Goal: Transaction & Acquisition: Book appointment/travel/reservation

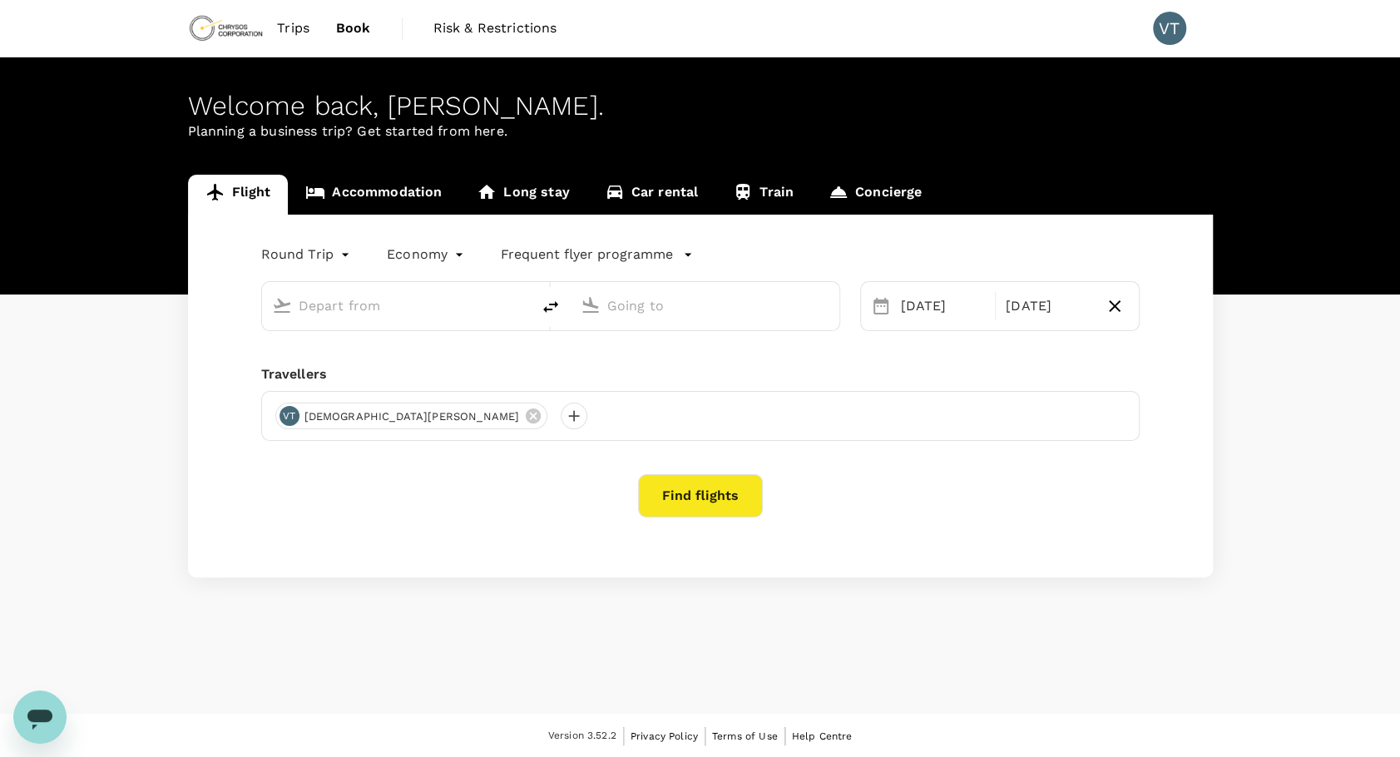
type input "Adelaide (ADL)"
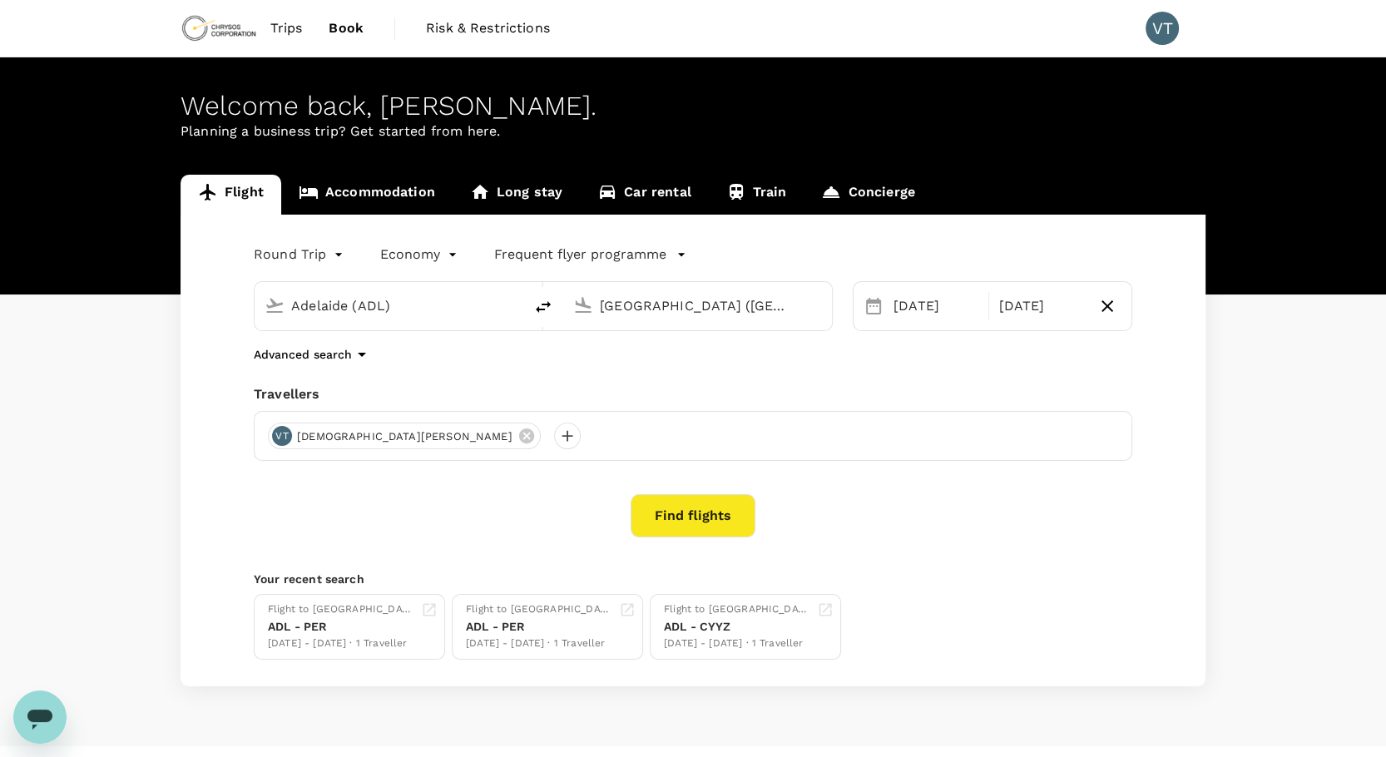
click at [626, 311] on input "[GEOGRAPHIC_DATA] ([GEOGRAPHIC_DATA])" at bounding box center [698, 306] width 197 height 26
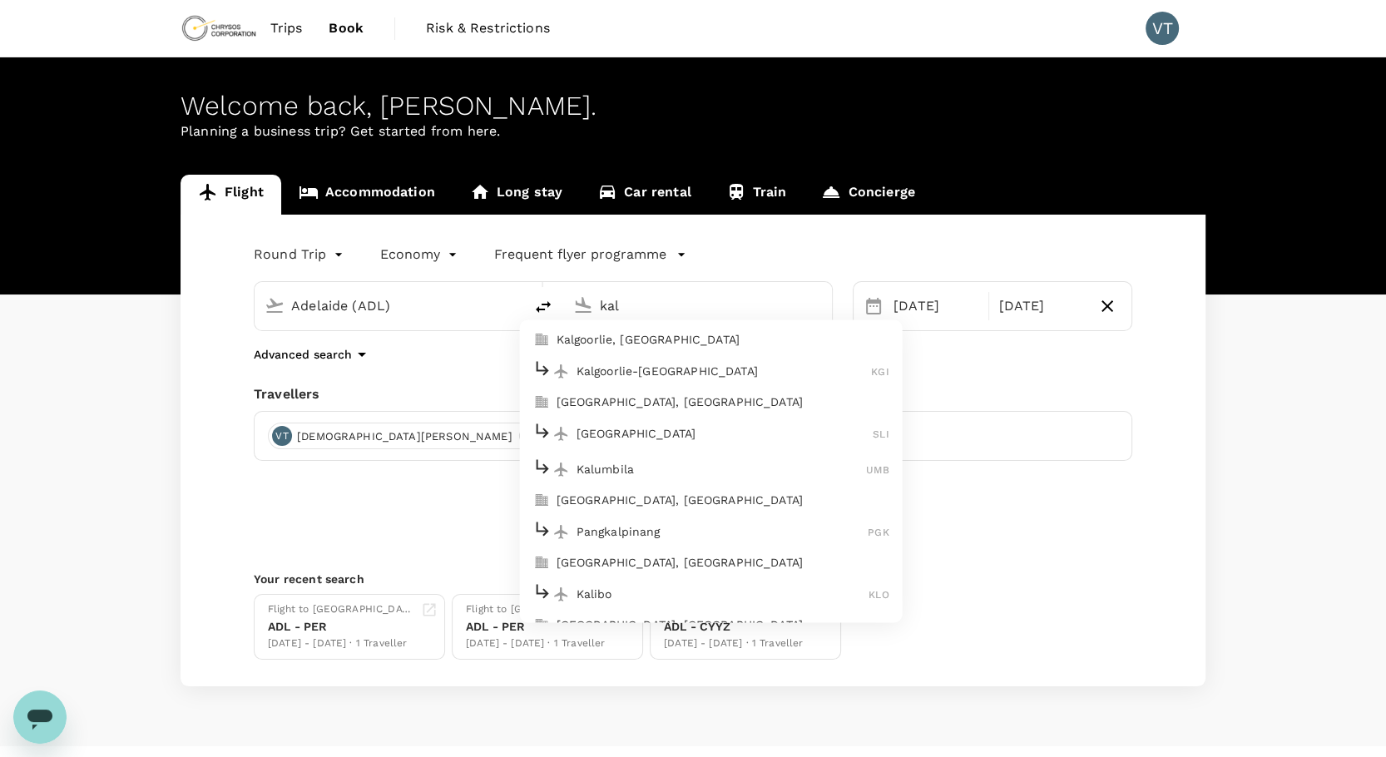
click at [652, 338] on p "Kalgoorlie, [GEOGRAPHIC_DATA]" at bounding box center [722, 340] width 333 height 17
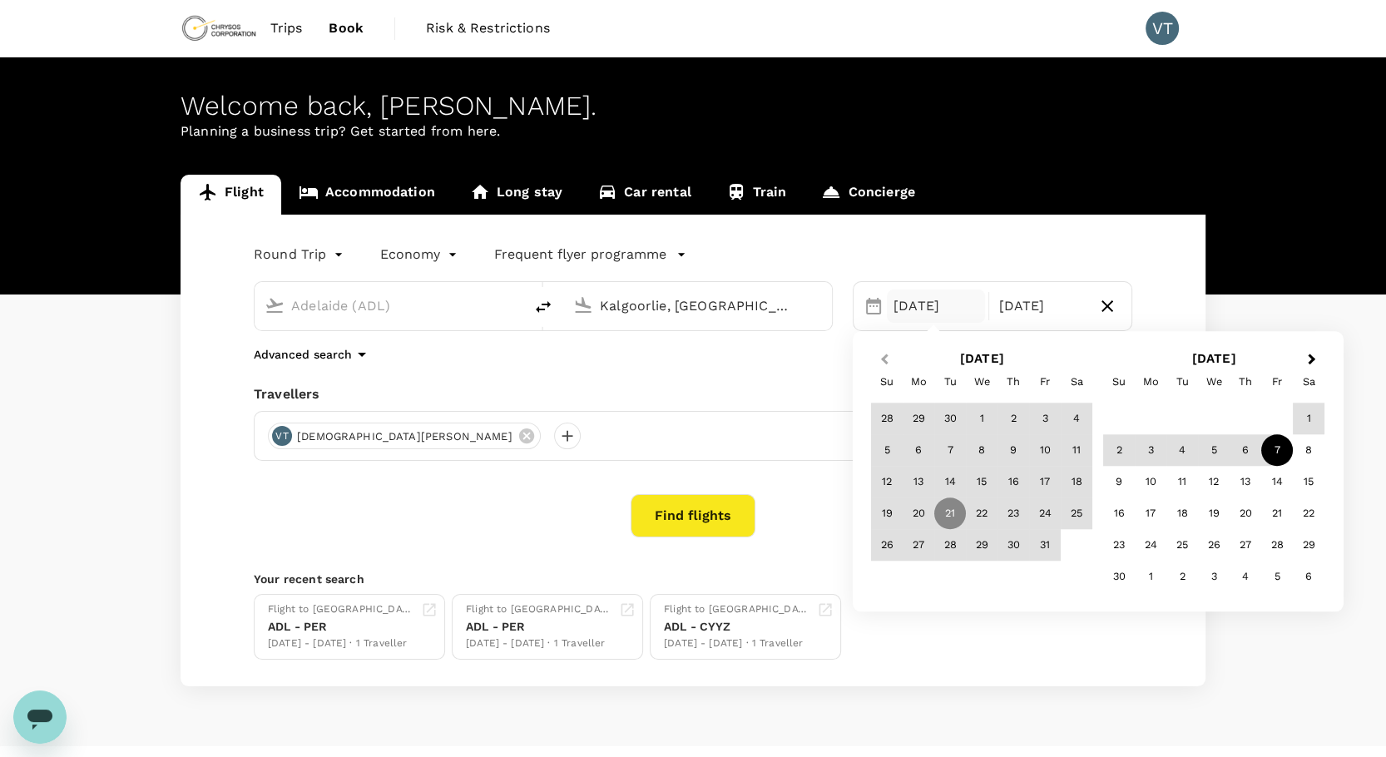
type input "Kalgoorlie, [GEOGRAPHIC_DATA] (any)"
click at [875, 354] on button "Previous Month" at bounding box center [882, 360] width 27 height 27
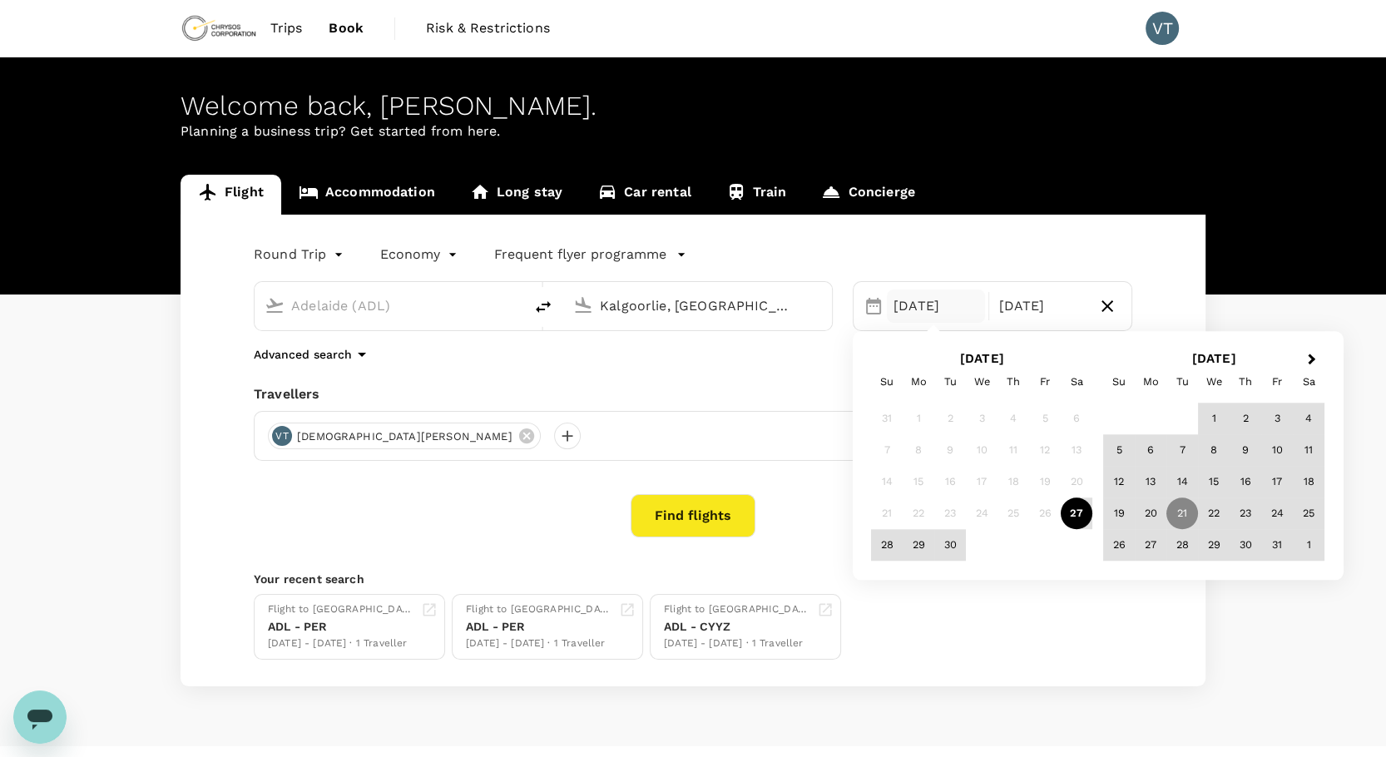
click at [1084, 516] on div "27" at bounding box center [1076, 514] width 32 height 32
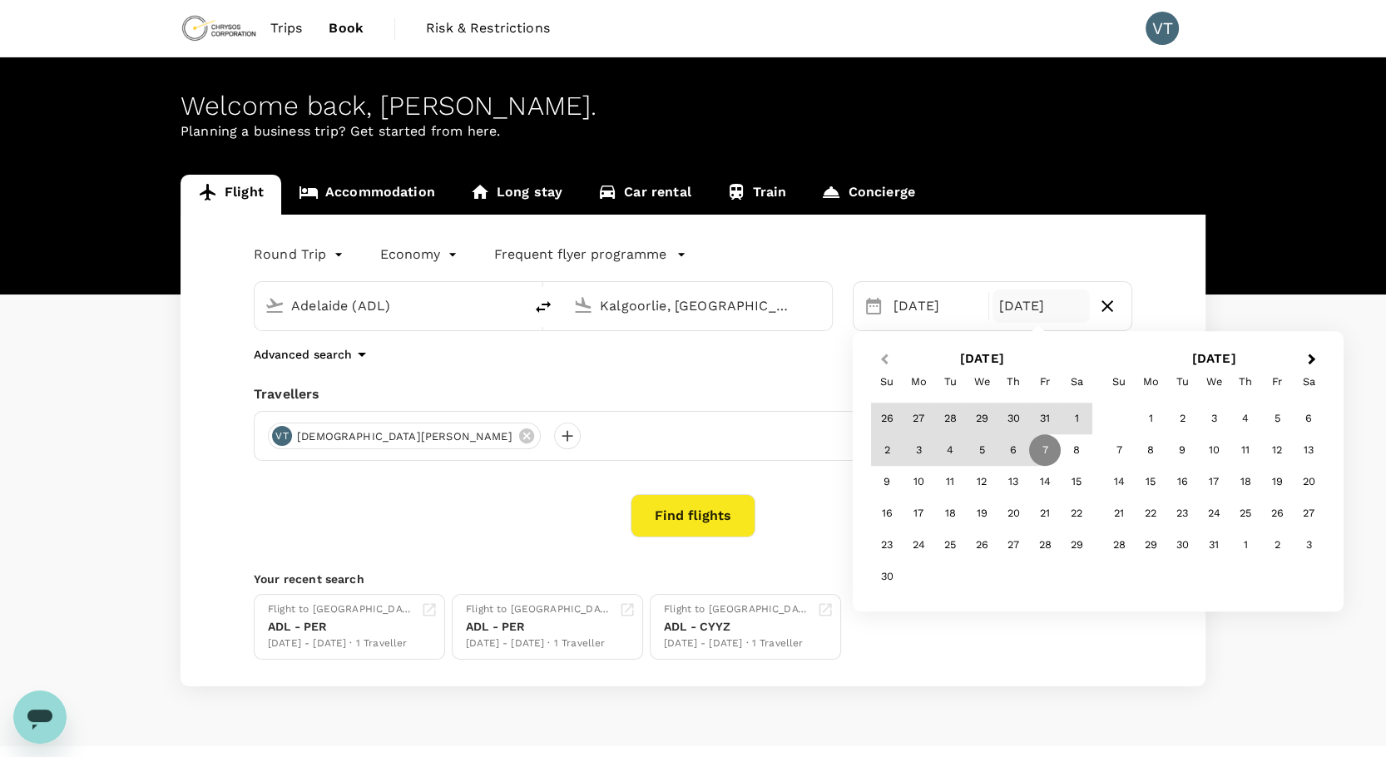
click at [891, 367] on button "Previous Month" at bounding box center [882, 360] width 27 height 27
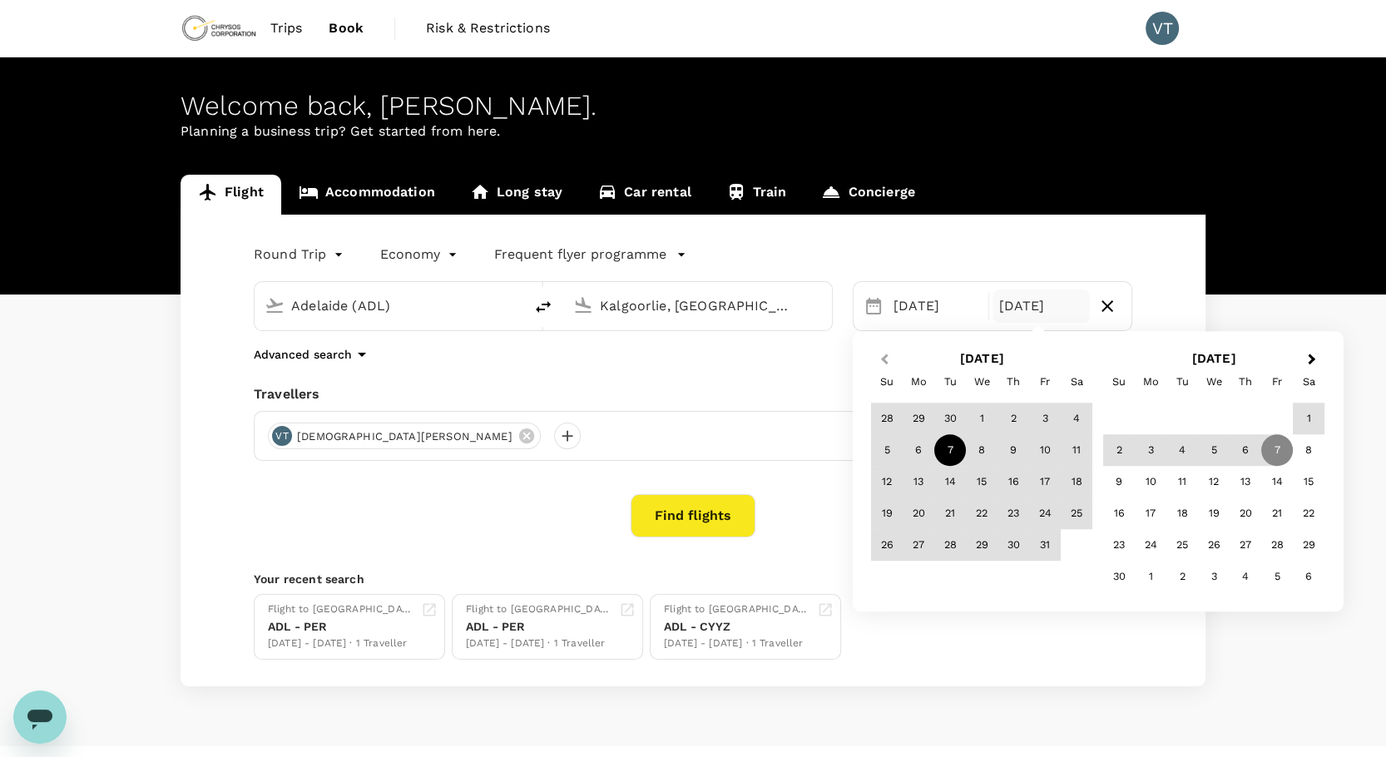
click at [886, 365] on button "Previous Month" at bounding box center [882, 360] width 27 height 27
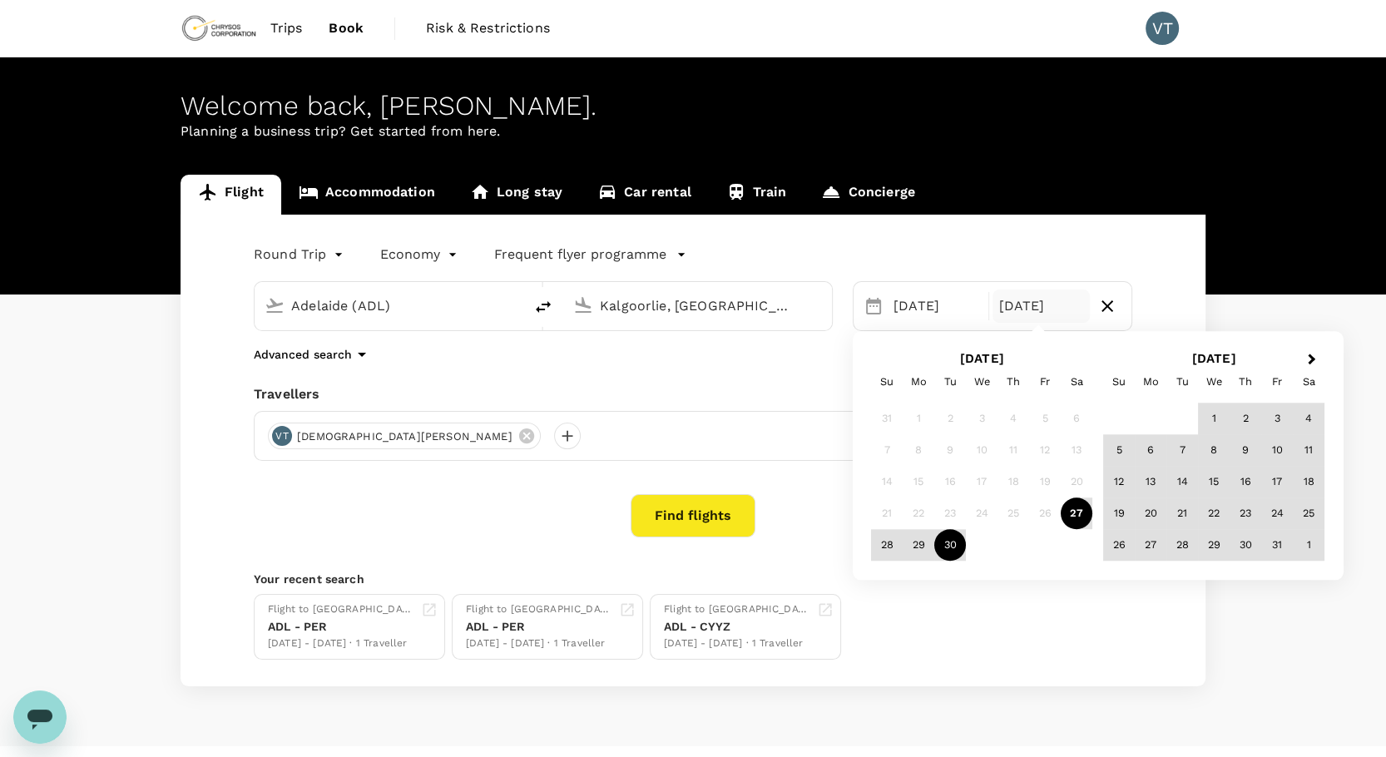
click at [954, 544] on div "30" at bounding box center [950, 546] width 32 height 32
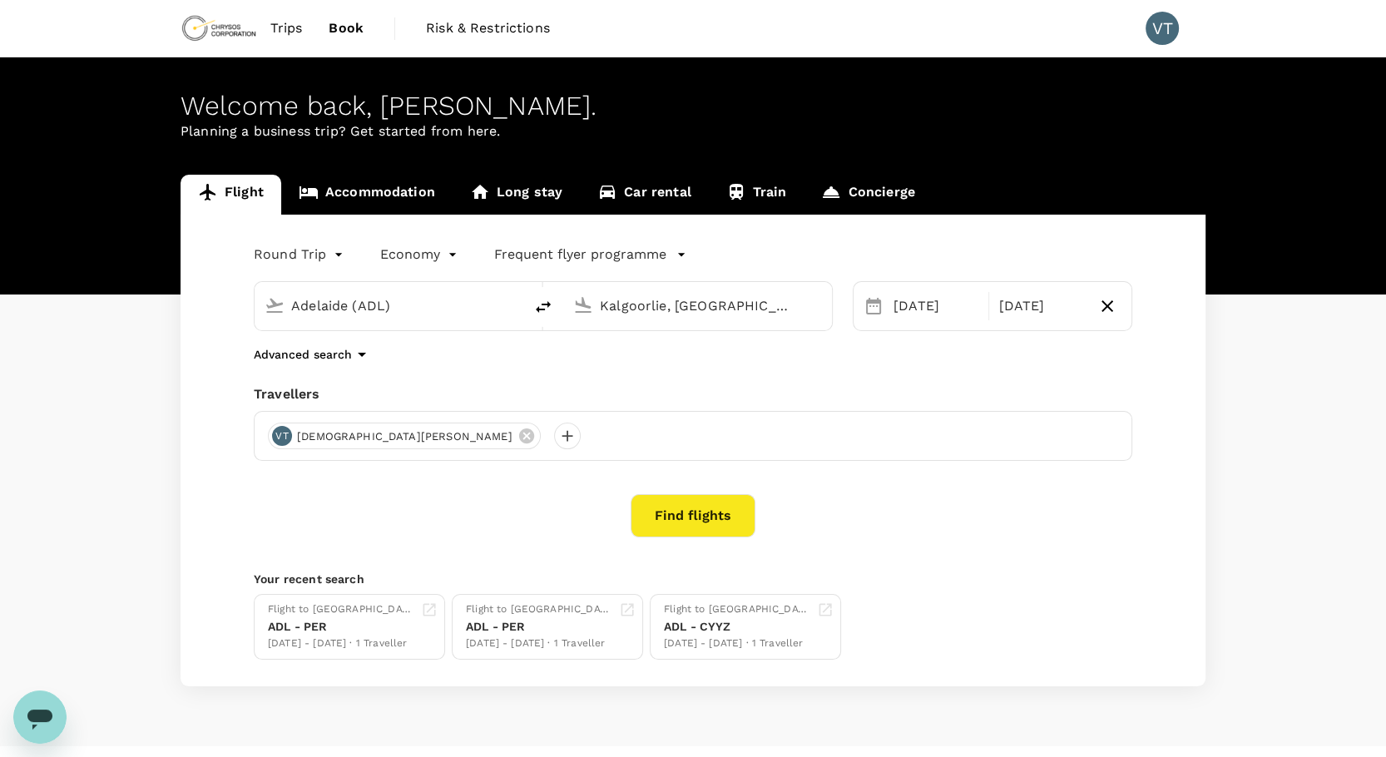
click at [682, 511] on button "Find flights" at bounding box center [692, 515] width 125 height 43
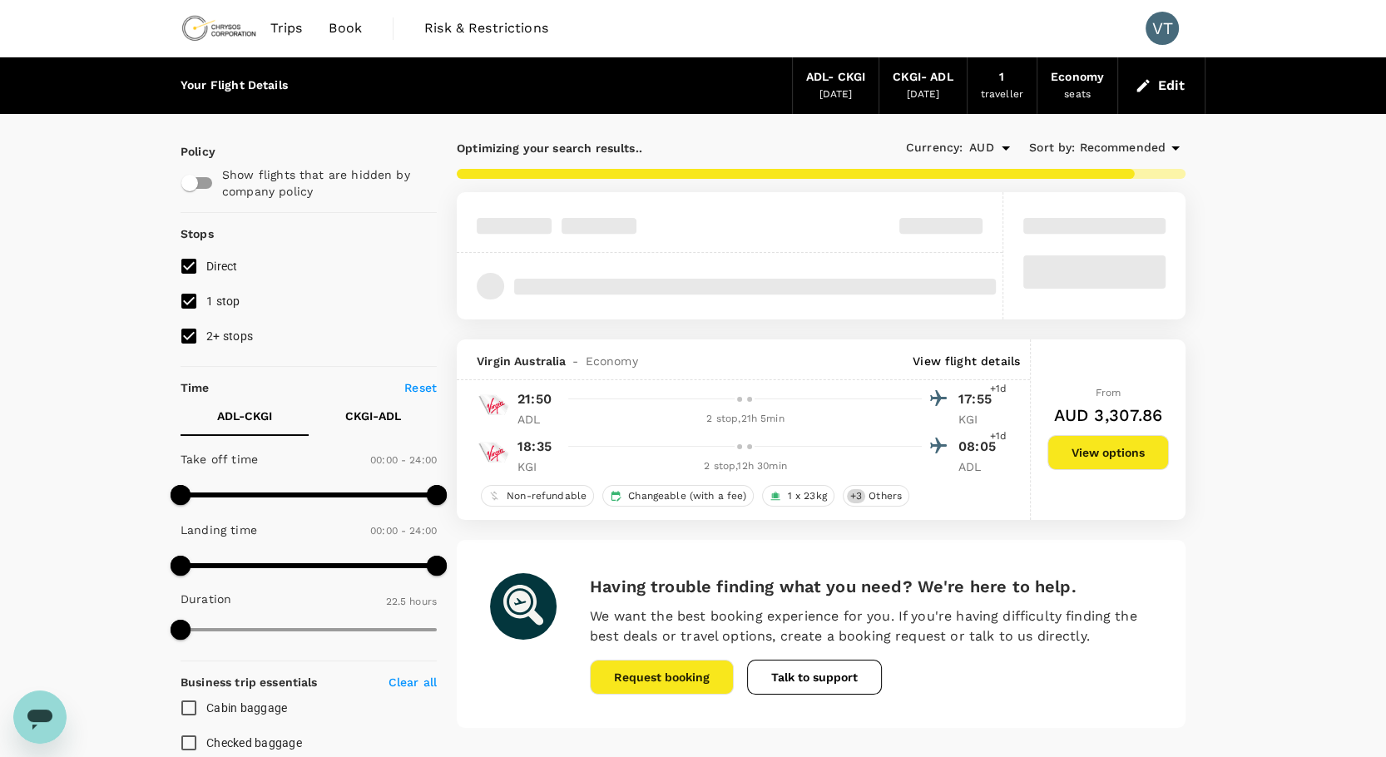
click at [40, 174] on div "Your Flight Details ADL - CKGI [DATE] CKGI - ADL [DATE] 1 traveller Economy sea…" at bounding box center [693, 640] width 1386 height 1166
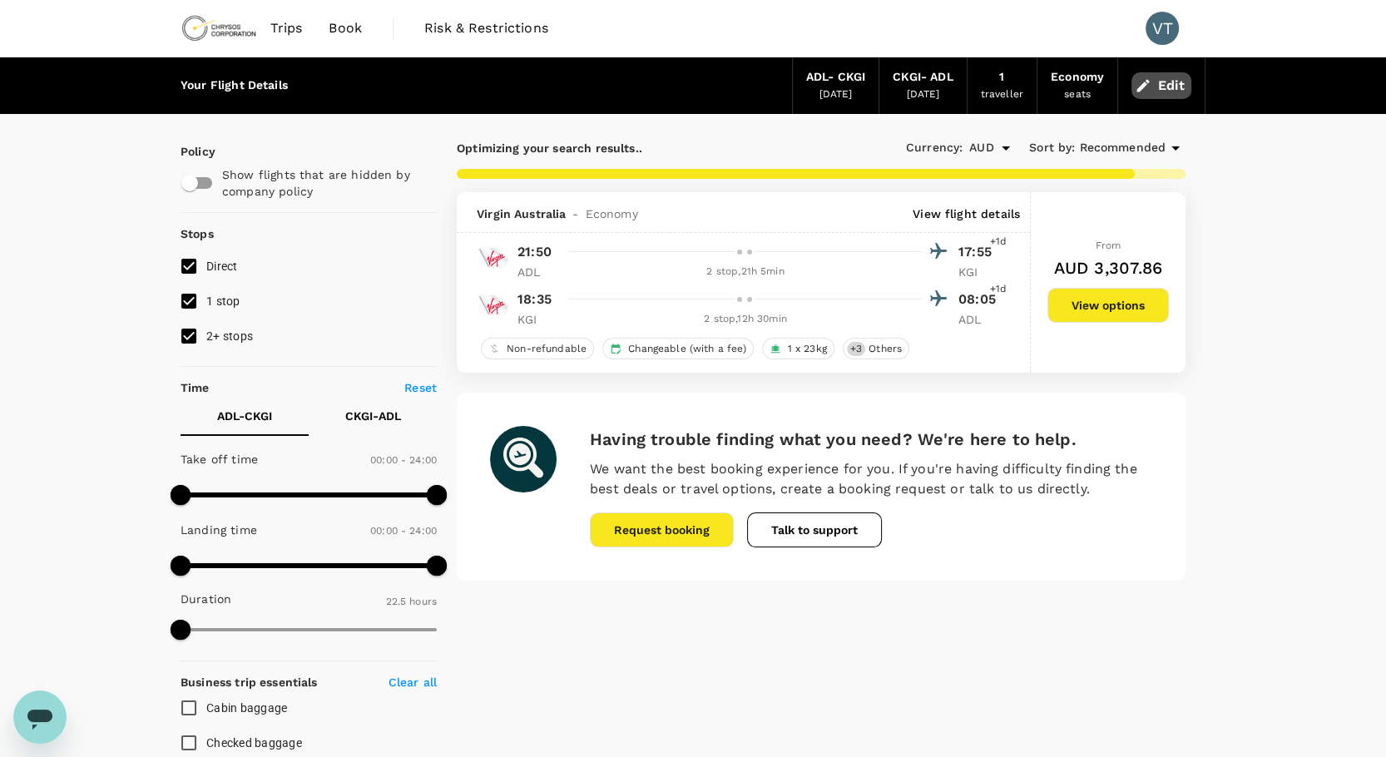
click at [1173, 89] on button "Edit" at bounding box center [1161, 85] width 60 height 27
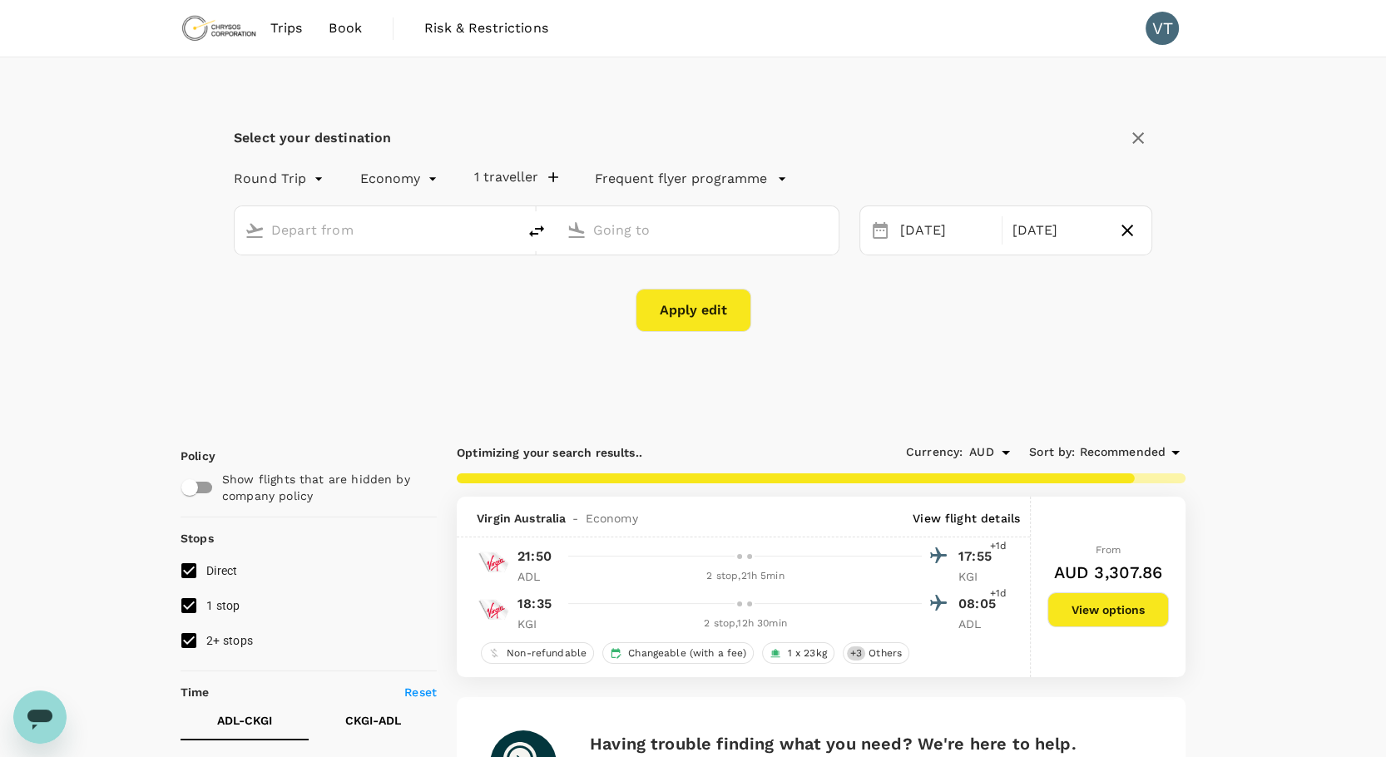
type input "Adelaide (ADL)"
type input "Kalgoorlie, [GEOGRAPHIC_DATA] (any)"
click at [940, 215] on div "[DATE]" at bounding box center [945, 231] width 111 height 32
click at [940, 231] on div "[DATE]" at bounding box center [945, 231] width 105 height 32
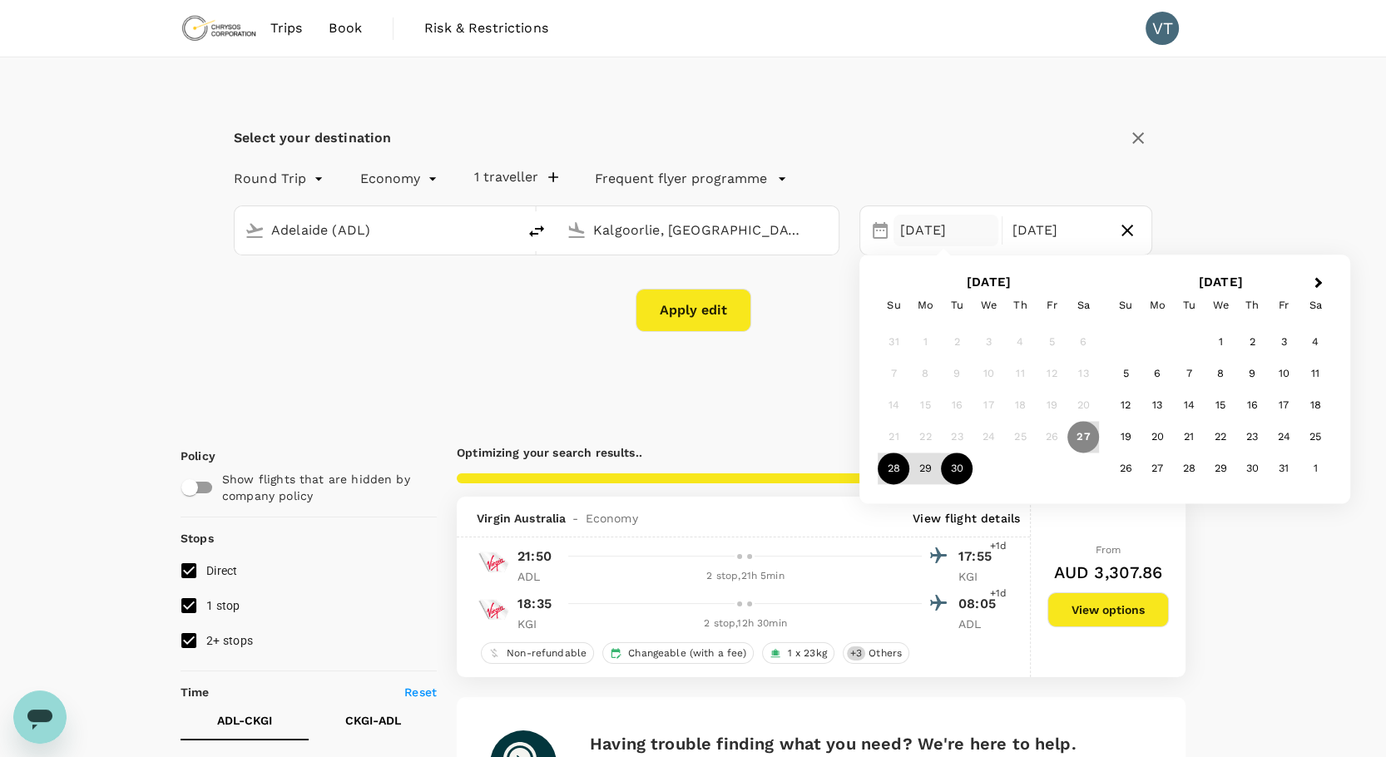
click at [885, 467] on div "28" at bounding box center [893, 469] width 32 height 32
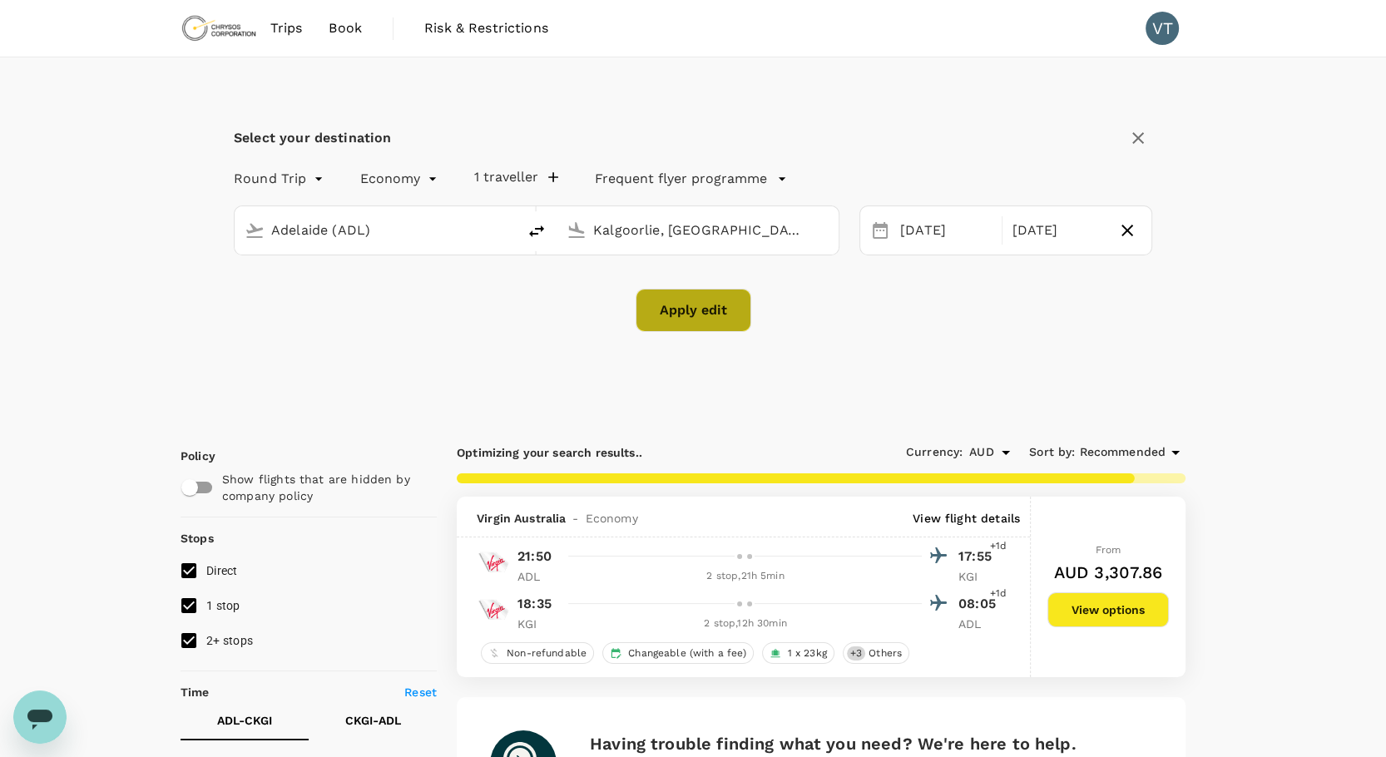
click at [722, 314] on button "Apply edit" at bounding box center [693, 310] width 116 height 43
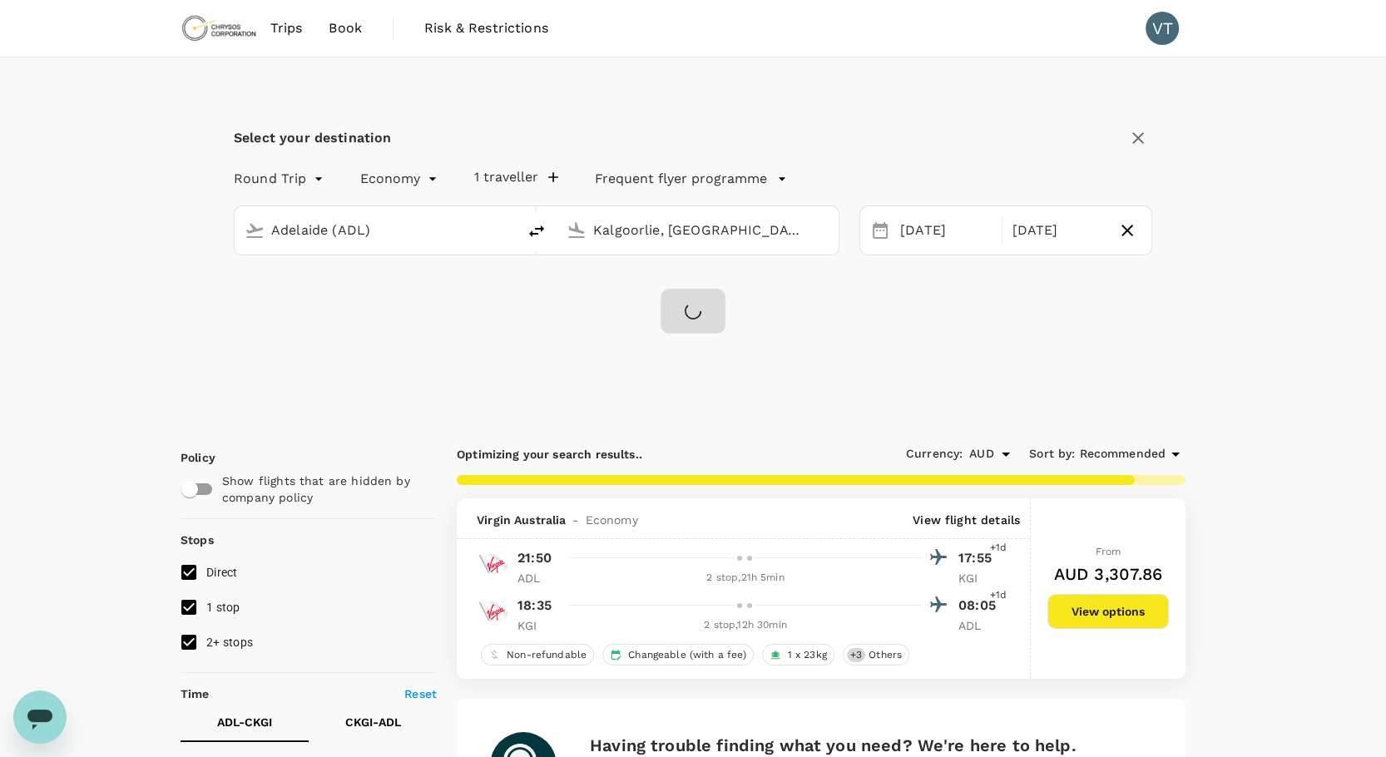
checkbox input "false"
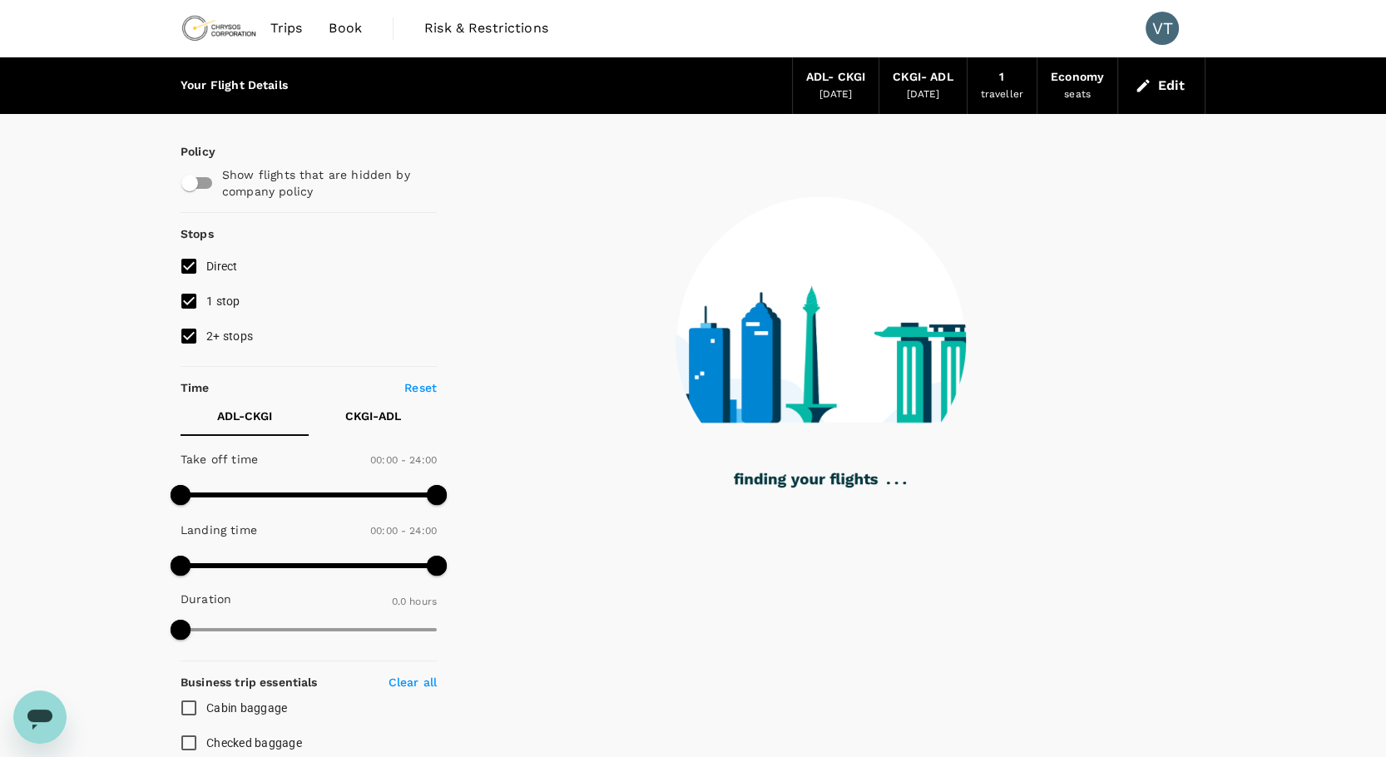
type input "535"
checkbox input "true"
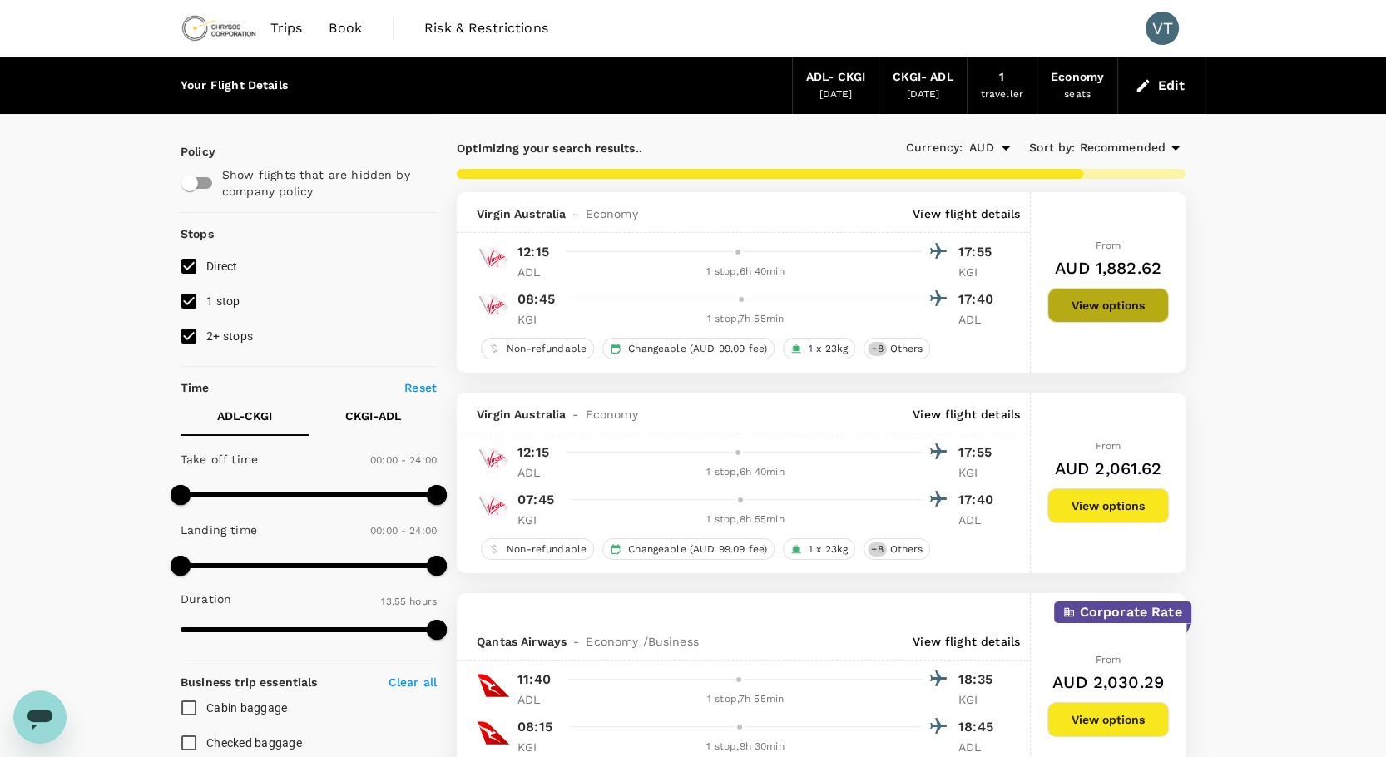
click at [1087, 294] on button "View options" at bounding box center [1107, 305] width 121 height 35
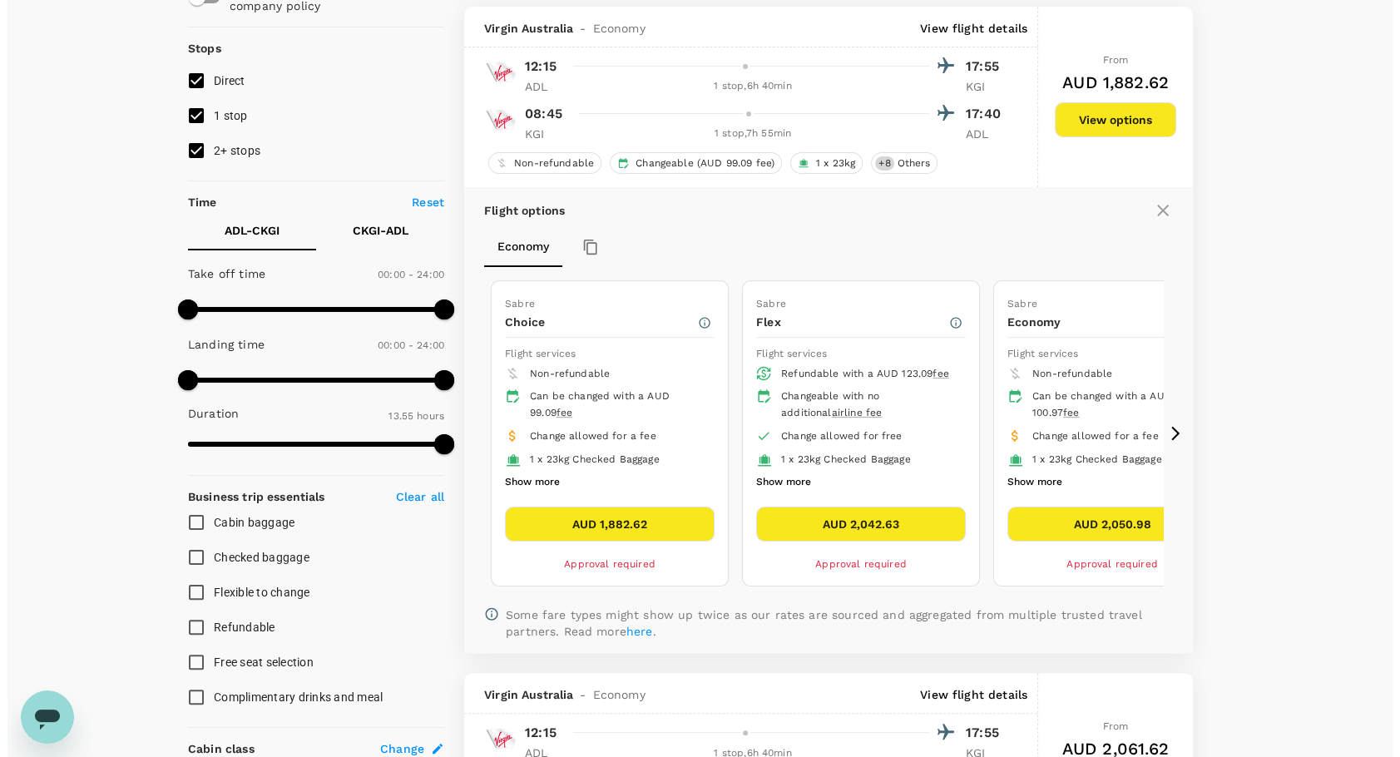
scroll to position [192, 0]
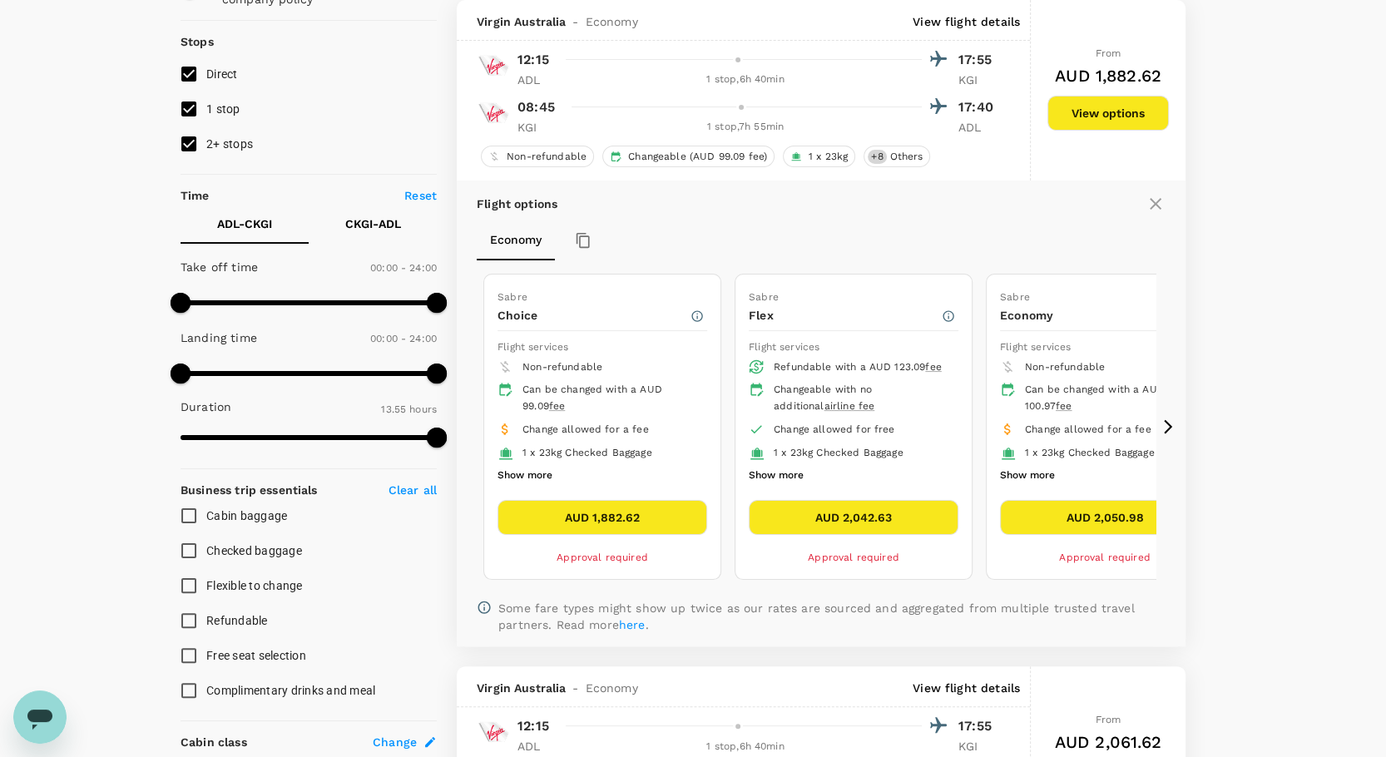
click at [980, 27] on p "View flight details" at bounding box center [965, 21] width 107 height 17
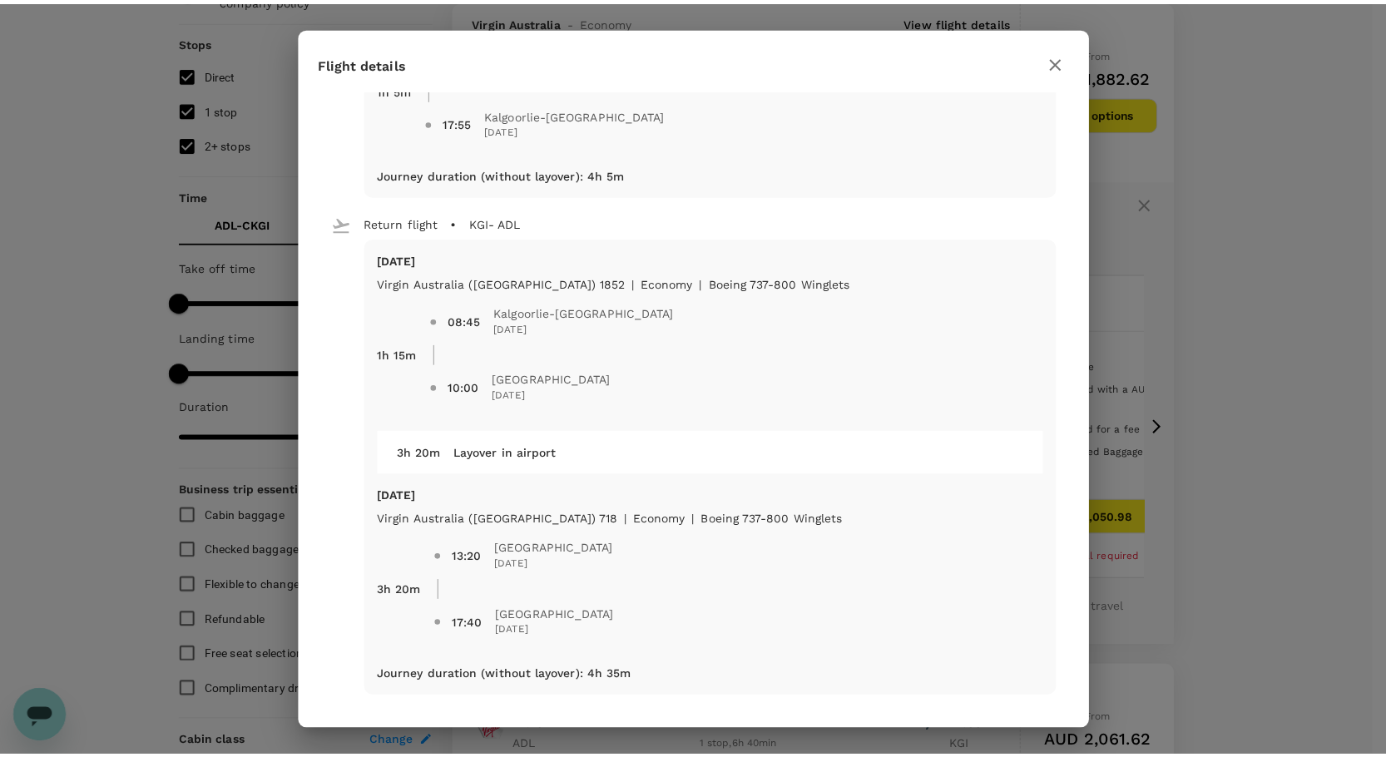
scroll to position [0, 0]
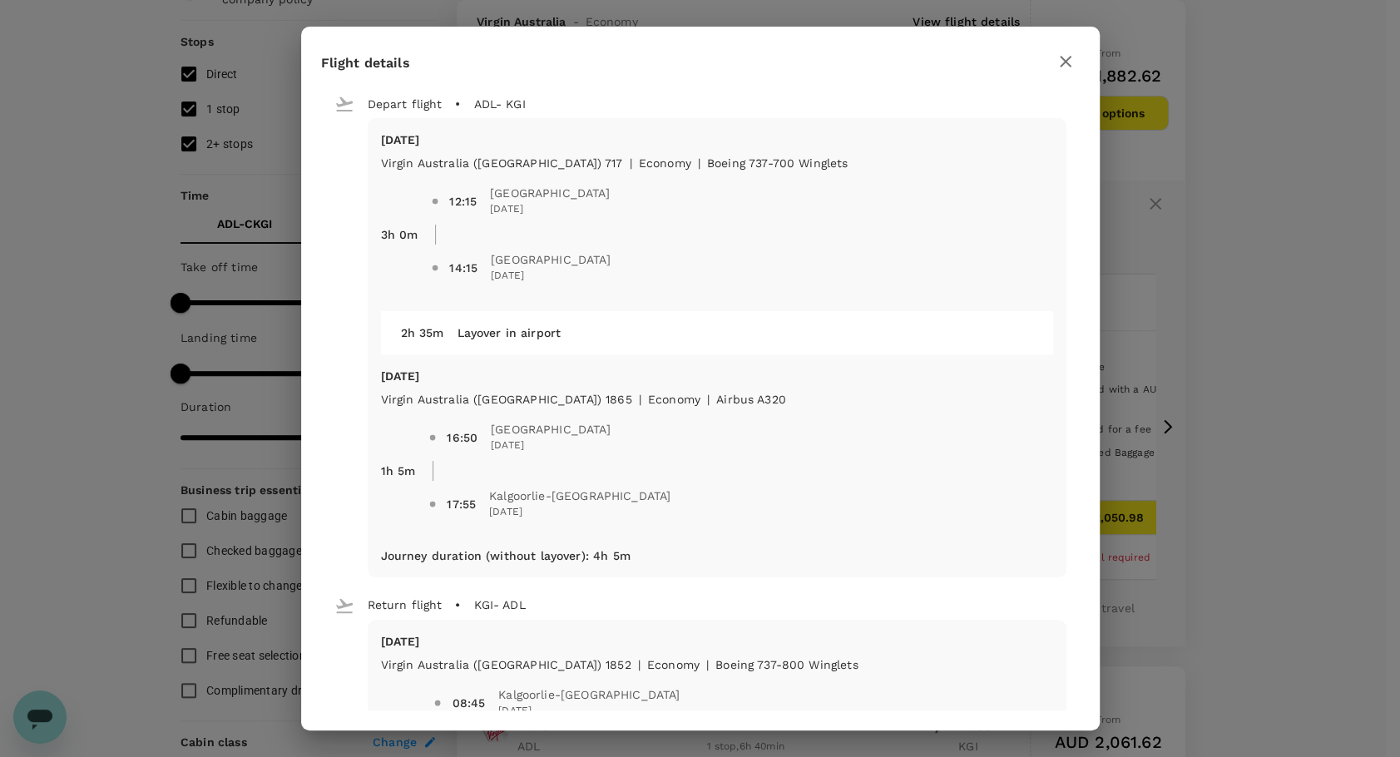
click at [1065, 63] on icon "button" at bounding box center [1065, 62] width 20 height 20
type input "1435"
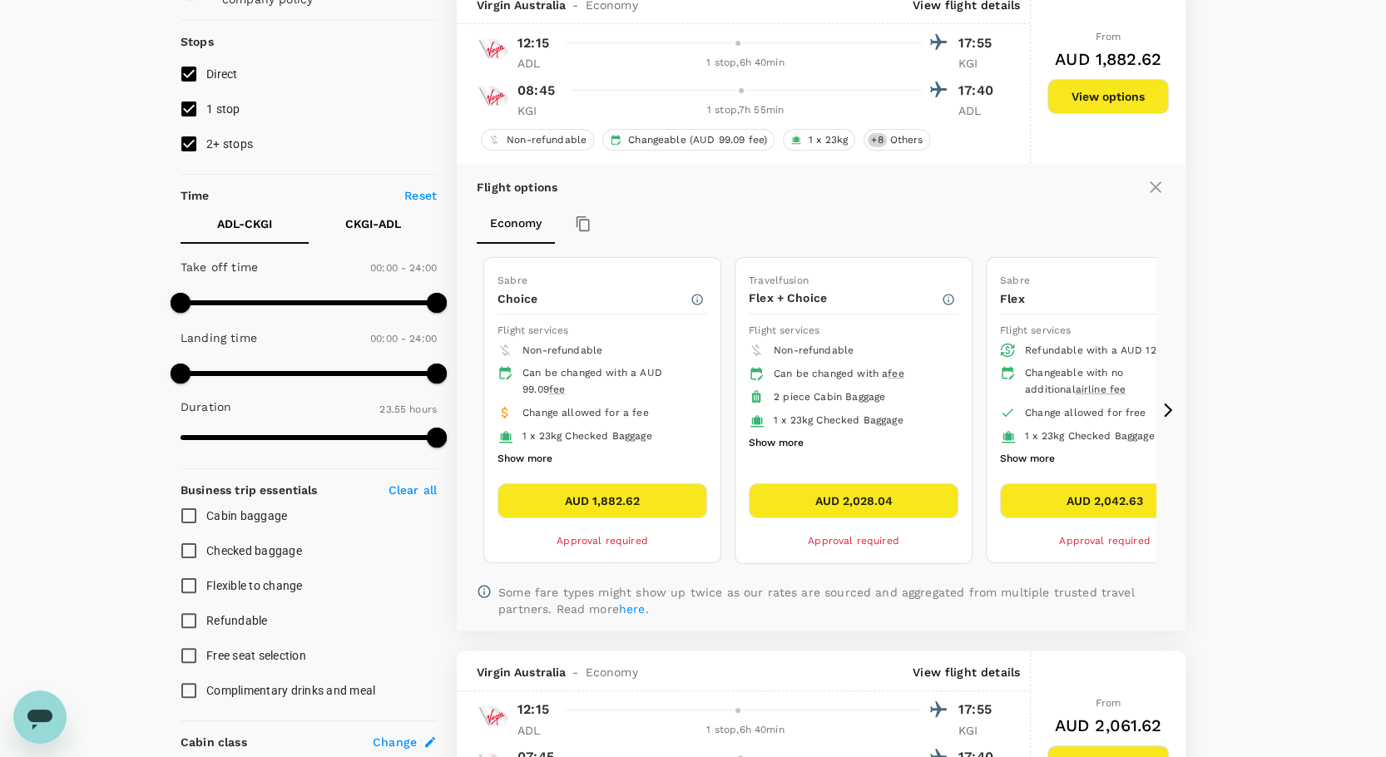
click at [1147, 189] on icon at bounding box center [1155, 187] width 20 height 20
